Goal: Transaction & Acquisition: Purchase product/service

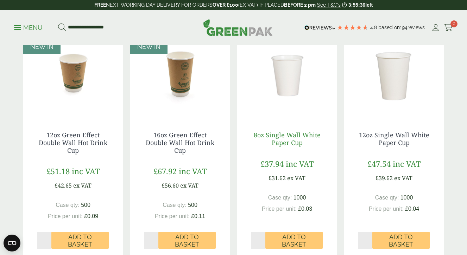
scroll to position [653, 0]
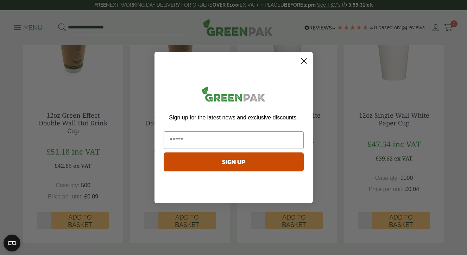
click at [305, 62] on icon "Close dialog" at bounding box center [303, 61] width 5 height 5
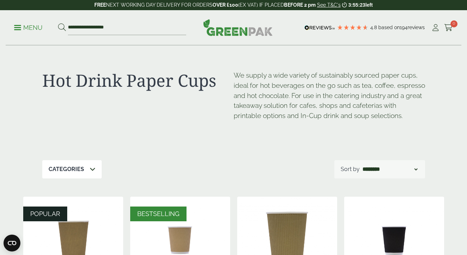
scroll to position [0, 0]
click at [91, 169] on icon at bounding box center [93, 169] width 6 height 6
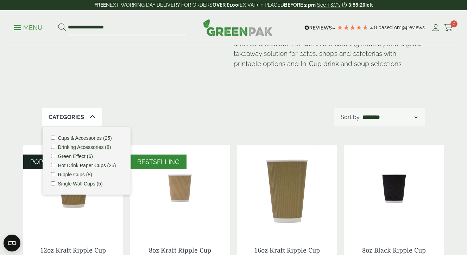
scroll to position [55, 0]
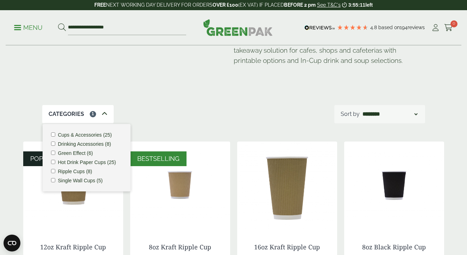
click at [177, 92] on div "Hot Drink Paper Cups We supply a wide variety of sustainably sourced paper cups…" at bounding box center [233, 48] width 383 height 115
click at [103, 115] on icon at bounding box center [105, 114] width 6 height 6
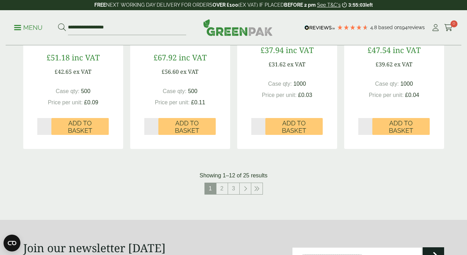
scroll to position [761, 0]
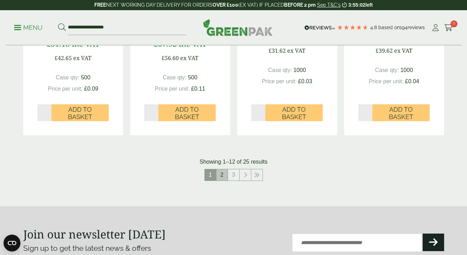
click at [225, 175] on link "2" at bounding box center [221, 175] width 11 height 11
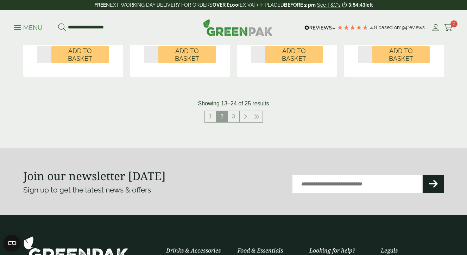
scroll to position [793, 0]
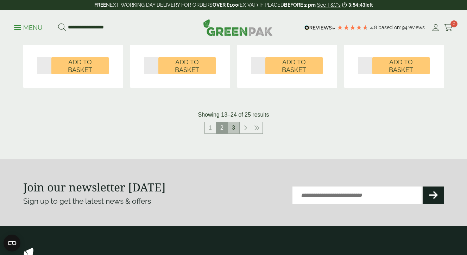
click at [232, 125] on link "3" at bounding box center [233, 127] width 11 height 11
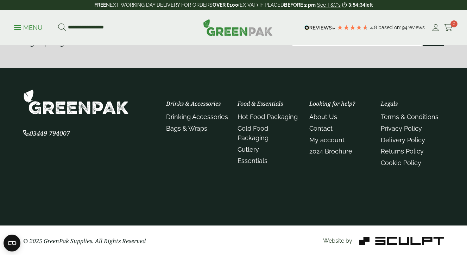
scroll to position [546, 0]
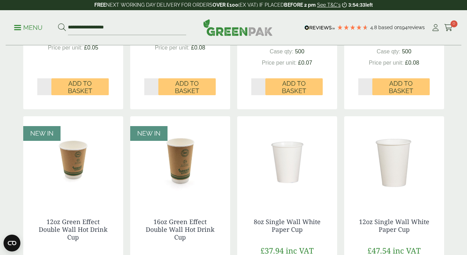
scroll to position [55, 0]
